Goal: Communication & Community: Ask a question

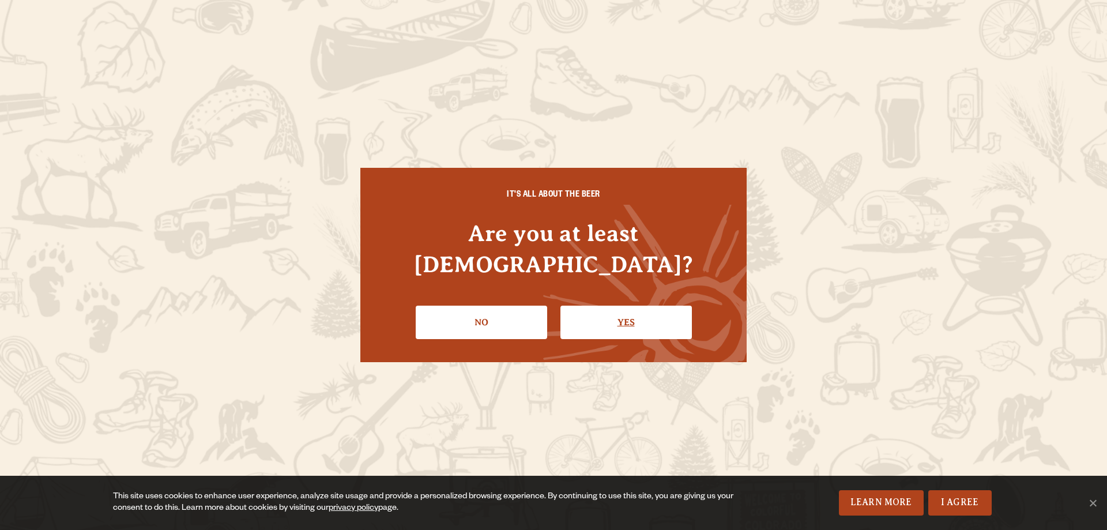
click at [604, 312] on link "Yes" at bounding box center [625, 321] width 131 height 33
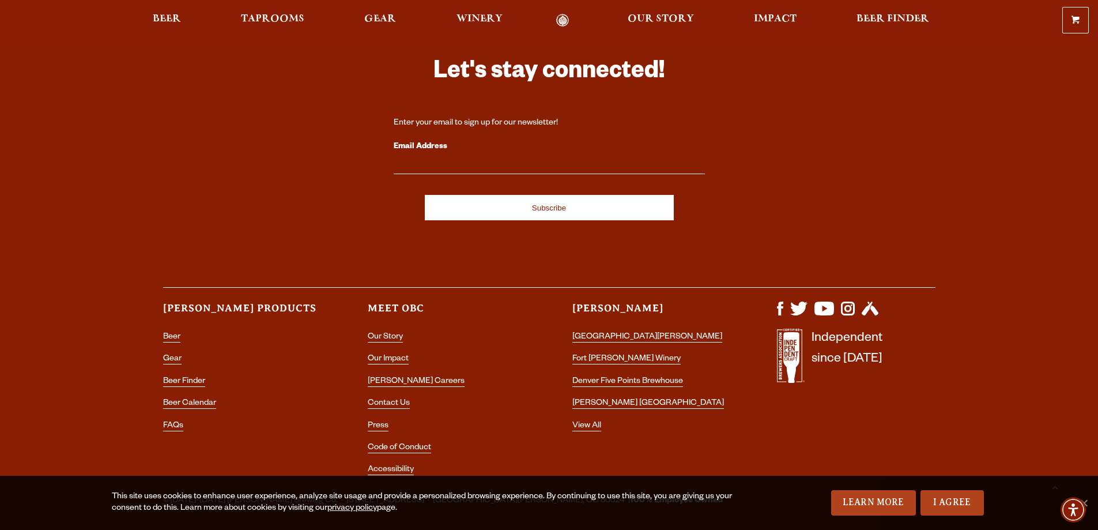
scroll to position [3436, 0]
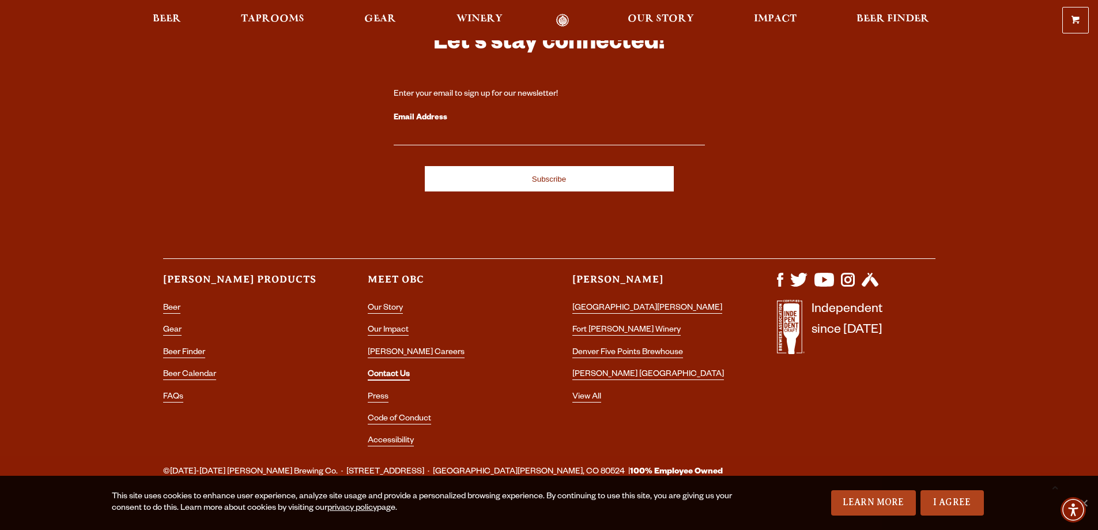
click at [392, 370] on link "Contact Us" at bounding box center [389, 375] width 42 height 10
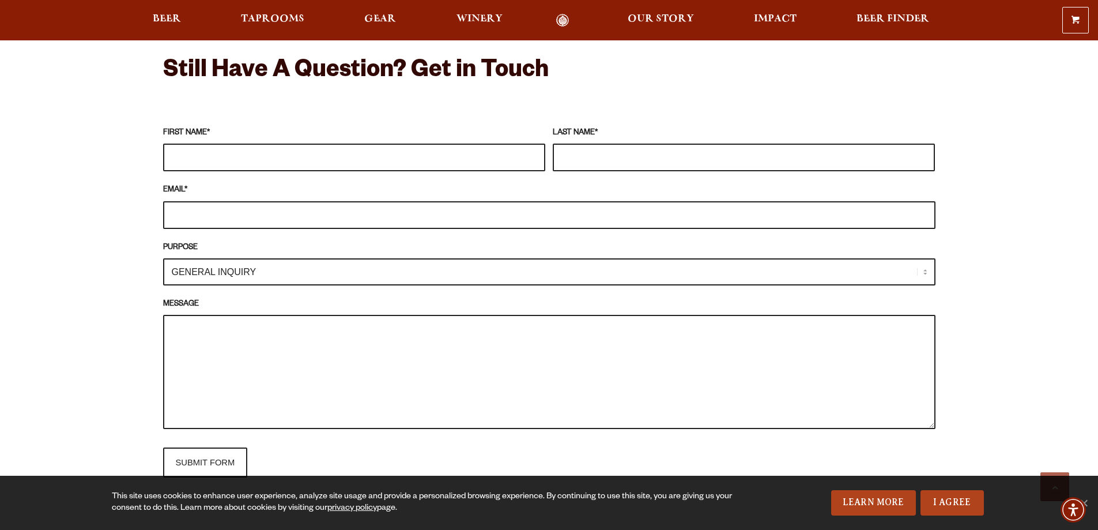
scroll to position [997, 0]
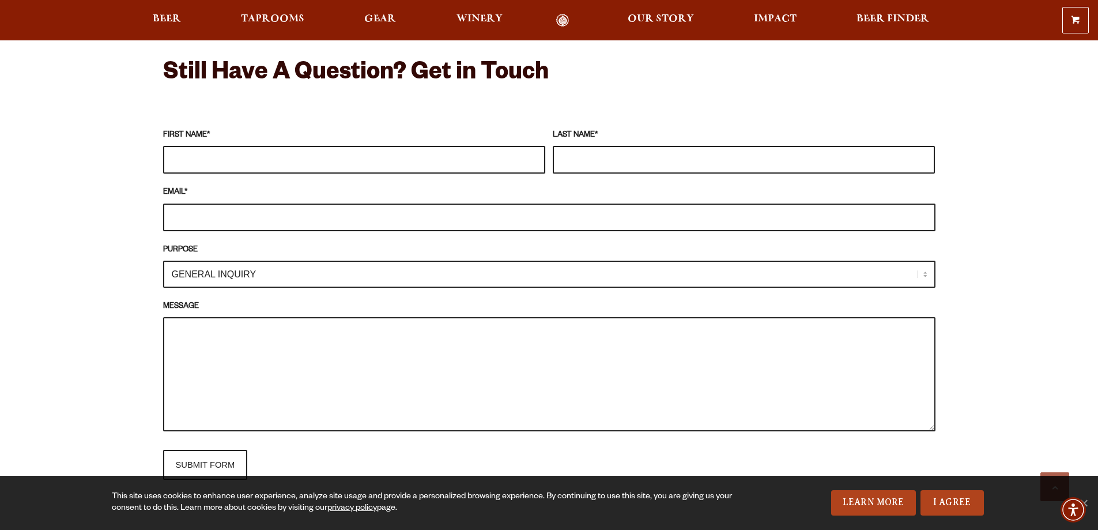
click at [214, 159] on input "FIRST NAME *" at bounding box center [354, 160] width 382 height 28
type input "[PERSON_NAME]"
type input "Mees"
type input "[EMAIL_ADDRESS][DOMAIN_NAME]"
click at [237, 271] on select "GENERAL INQUIRY TAPROOM / BREWERY WINERY BOOK A TOUR MEDIA INQUIRY GEAR SHOP [P…" at bounding box center [549, 274] width 772 height 27
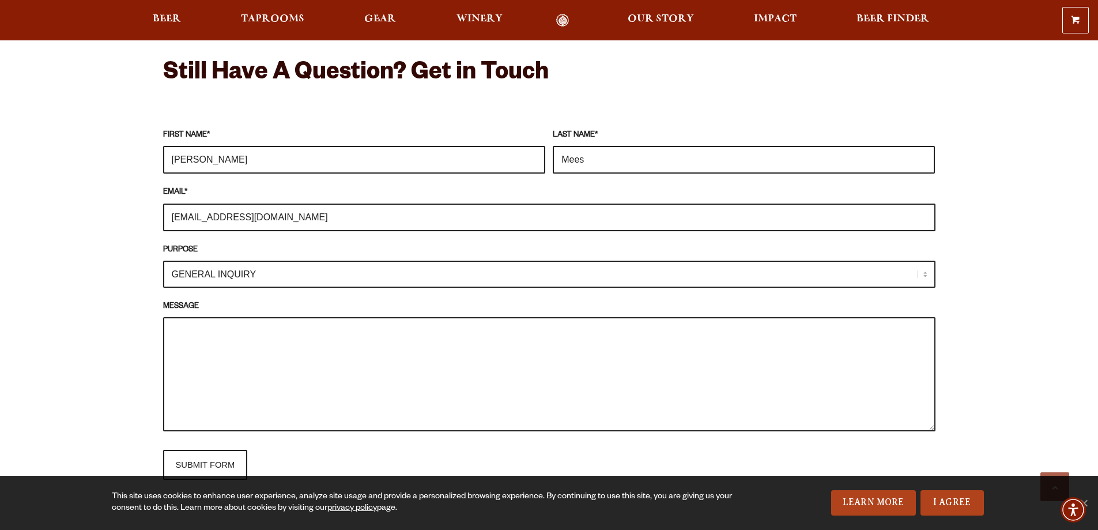
select select "TAPROOM / BREWERY"
click at [163, 261] on select "GENERAL INQUIRY TAPROOM / BREWERY WINERY BOOK A TOUR MEDIA INQUIRY GEAR SHOP [P…" at bounding box center [549, 274] width 772 height 27
click at [222, 361] on textarea "MESSAGE" at bounding box center [549, 374] width 772 height 114
paste textarea "Howdy, I run a mobile ski and snowboard tuning business here in [GEOGRAPHIC_DAT…"
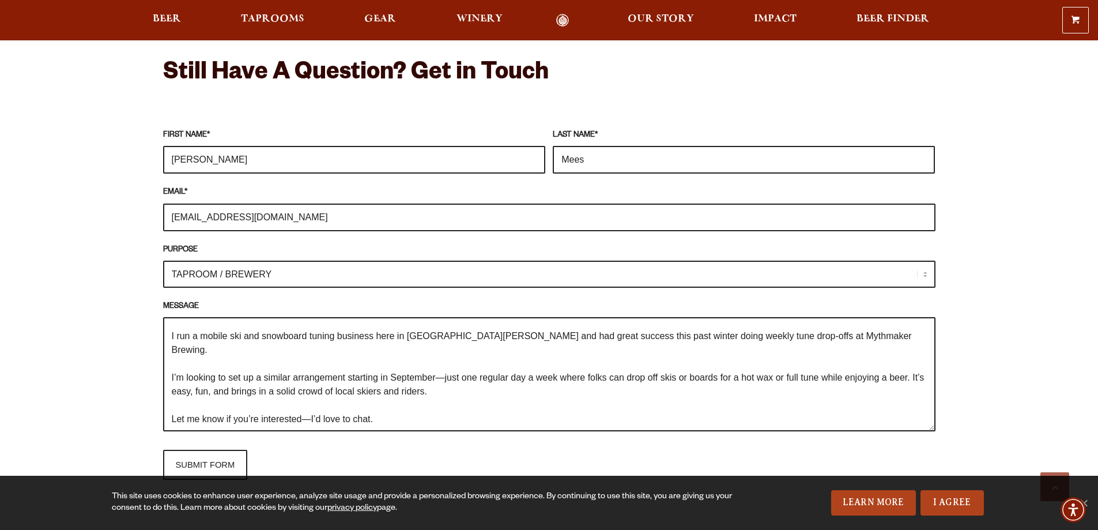
scroll to position [0, 0]
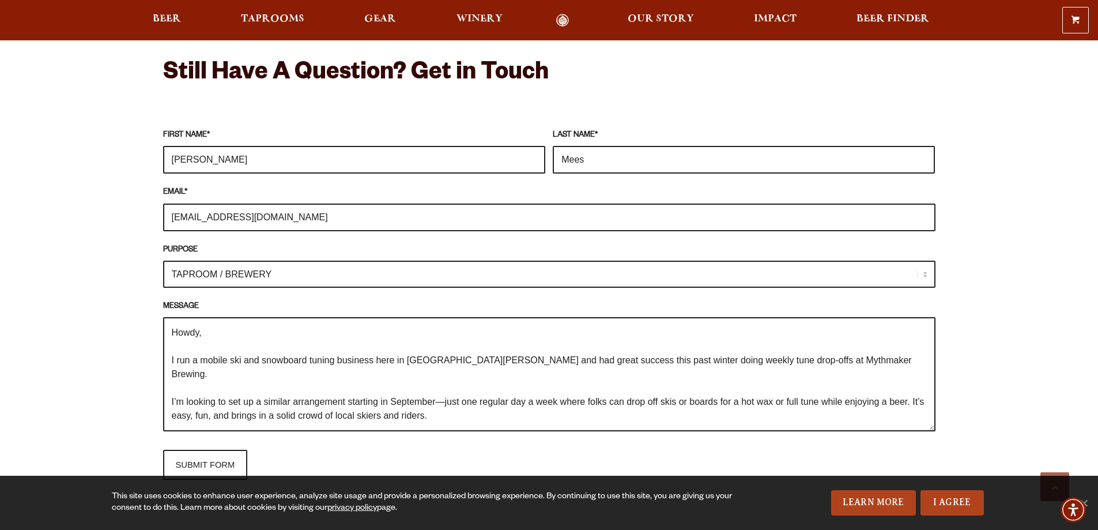
click at [728, 359] on textarea "Howdy, I run a mobile ski and snowboard tuning business here in [GEOGRAPHIC_DAT…" at bounding box center [549, 374] width 772 height 114
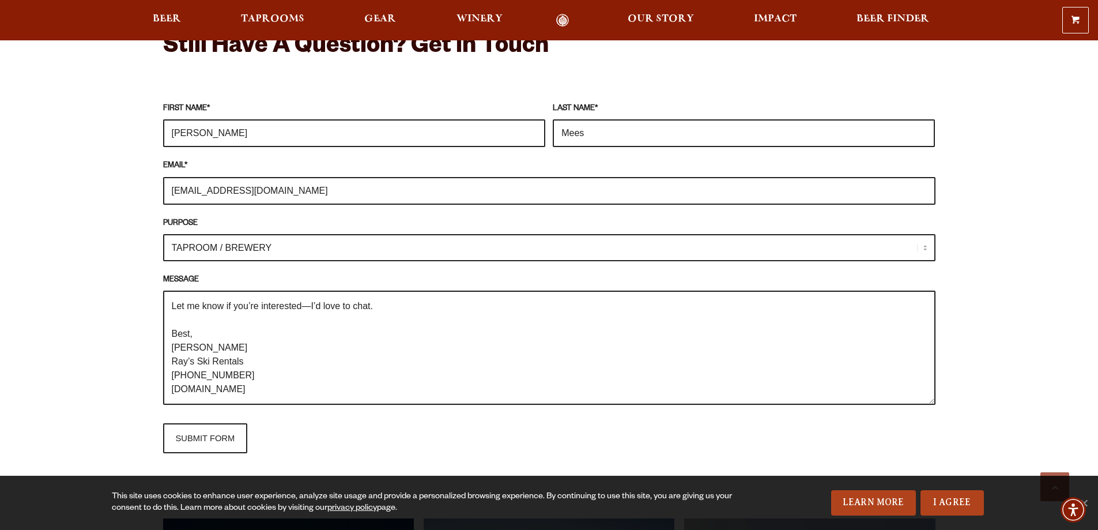
scroll to position [50, 0]
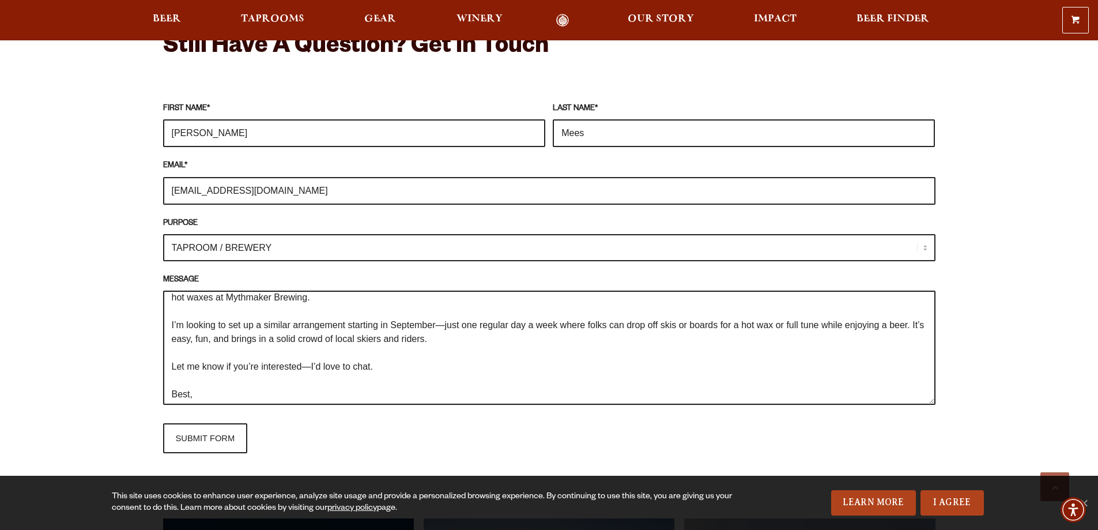
drag, startPoint x: 446, startPoint y: 341, endPoint x: 344, endPoint y: 339, distance: 102.0
click at [344, 339] on textarea "Howdy, I run a mobile ski and snowboard tuning business here in [GEOGRAPHIC_DAT…" at bounding box center [549, 347] width 772 height 114
click at [410, 366] on textarea "Howdy, I run a mobile ski and snowboard tuning business here in [GEOGRAPHIC_DAT…" at bounding box center [549, 347] width 772 height 114
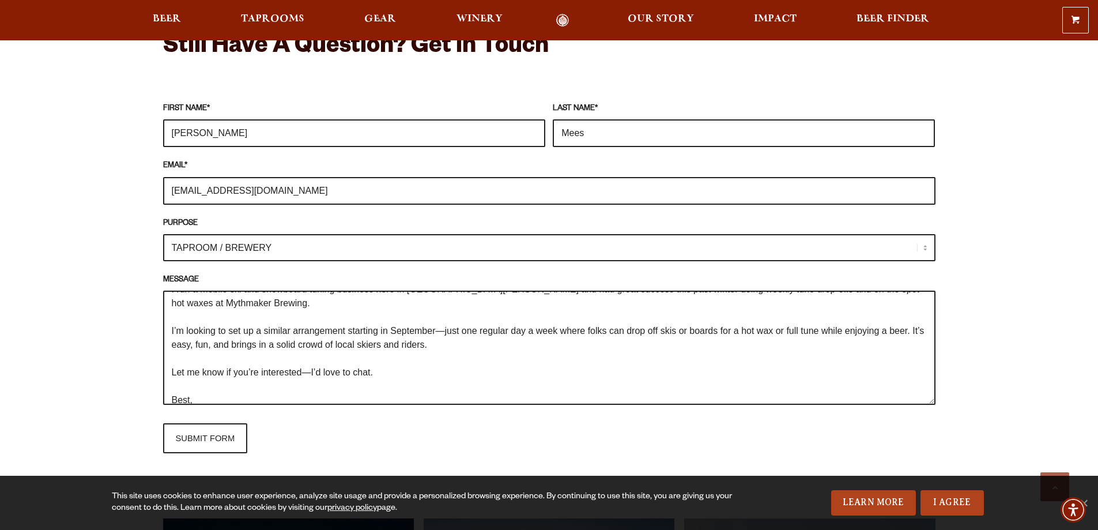
scroll to position [41, 0]
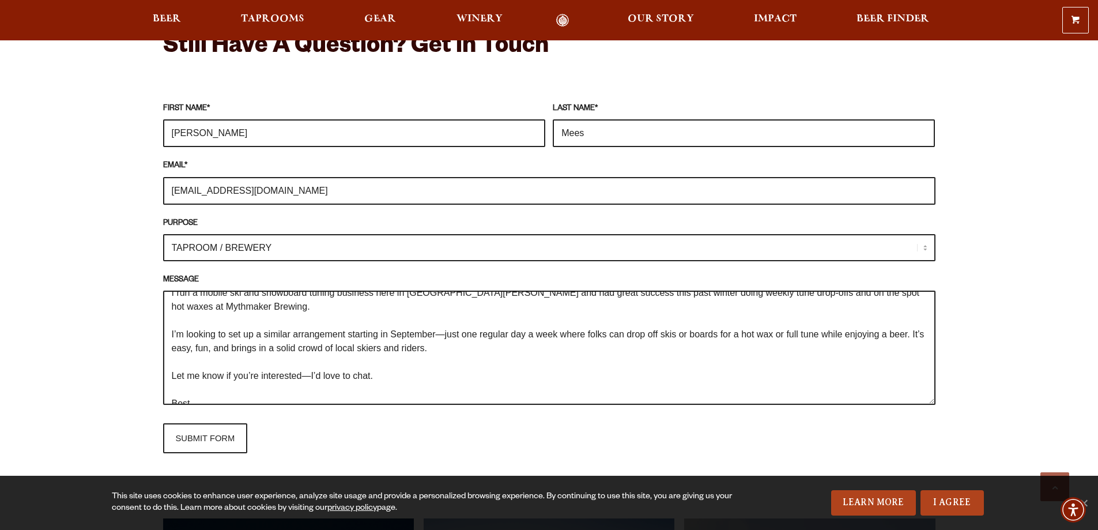
type textarea "Howdy, I run a mobile ski and snowboard tuning business here in [GEOGRAPHIC_DAT…"
drag, startPoint x: 277, startPoint y: 195, endPoint x: 145, endPoint y: 188, distance: 132.1
click at [145, 188] on div "Frequently Asked Questions What’s Your Shipping & Exchange Policy? Shipping: Ou…" at bounding box center [549, 208] width 830 height 1462
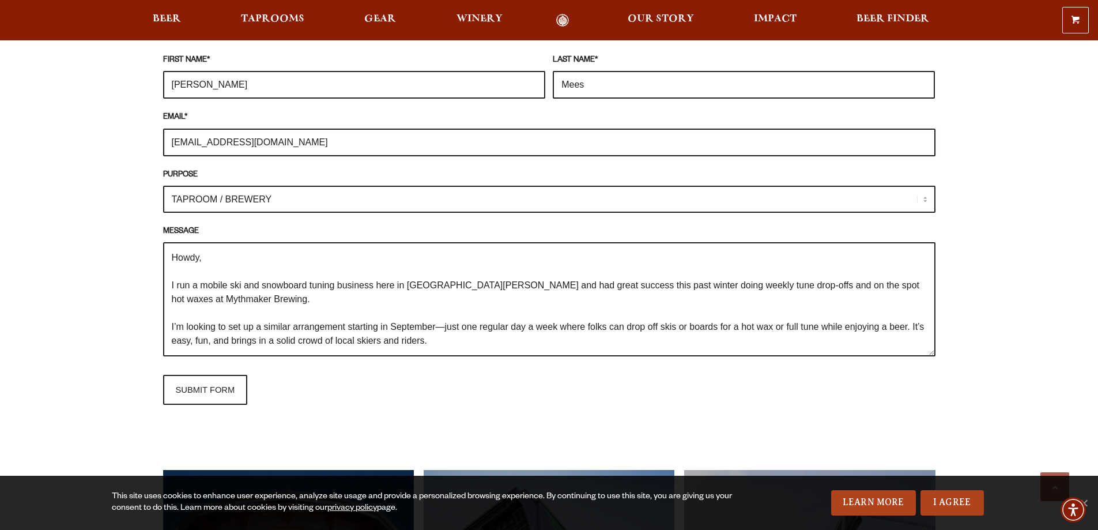
scroll to position [111, 0]
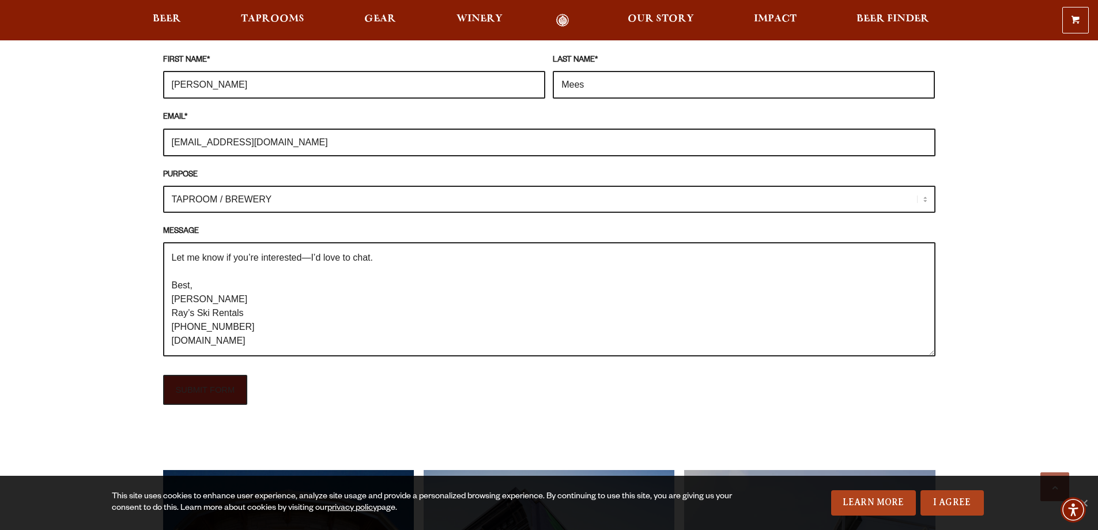
type input "[EMAIL_ADDRESS][DOMAIN_NAME]"
click at [218, 389] on input "SUBMIT FORM" at bounding box center [205, 390] width 85 height 30
type input "Sending"
